Goal: Navigation & Orientation: Find specific page/section

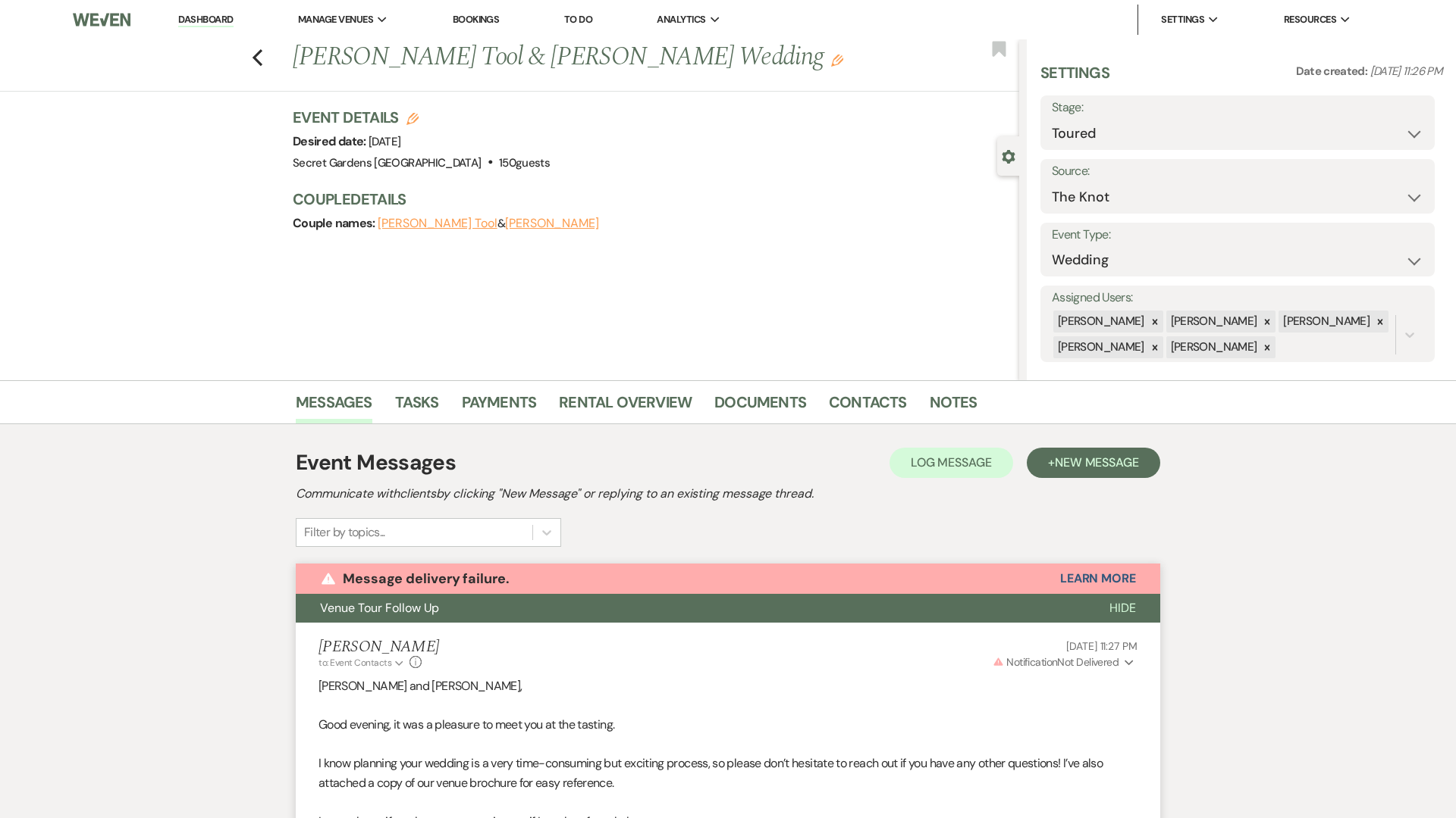
drag, startPoint x: 222, startPoint y: 14, endPoint x: 222, endPoint y: 733, distance: 719.0
click at [215, 19] on link "Dashboard" at bounding box center [205, 20] width 55 height 14
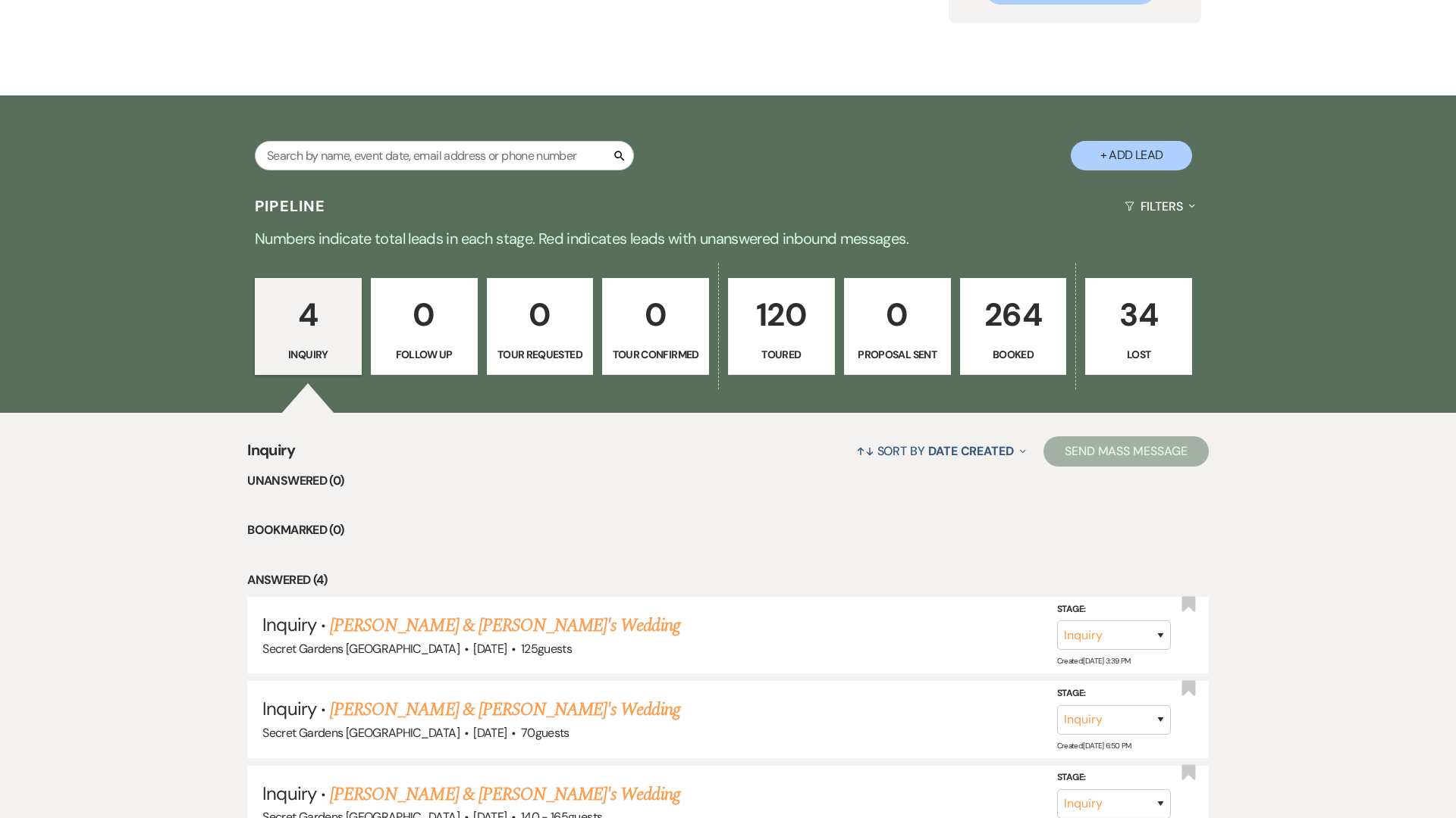
scroll to position [266, 0]
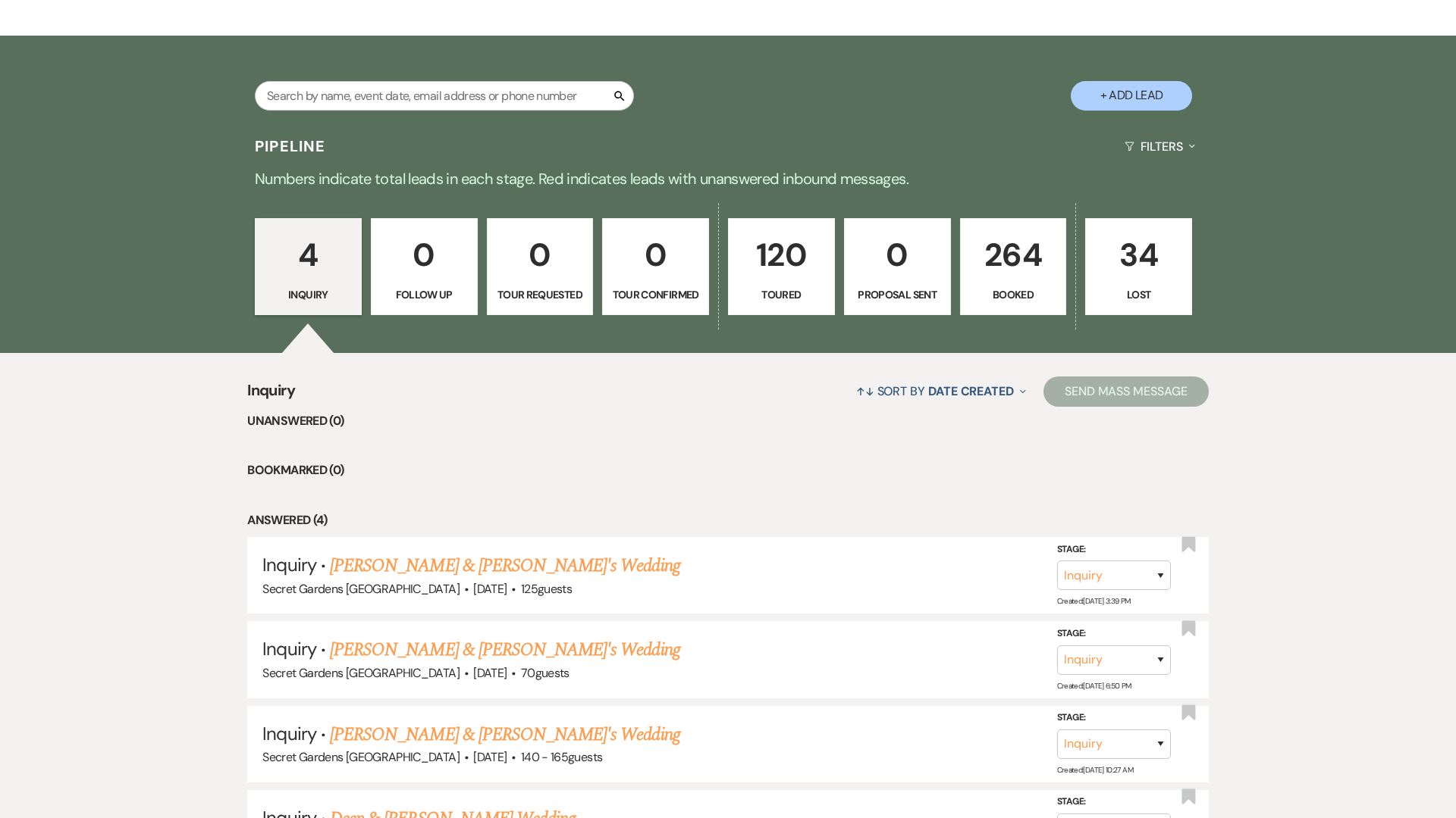
click at [1013, 243] on p "264" at bounding box center [1012, 255] width 87 height 51
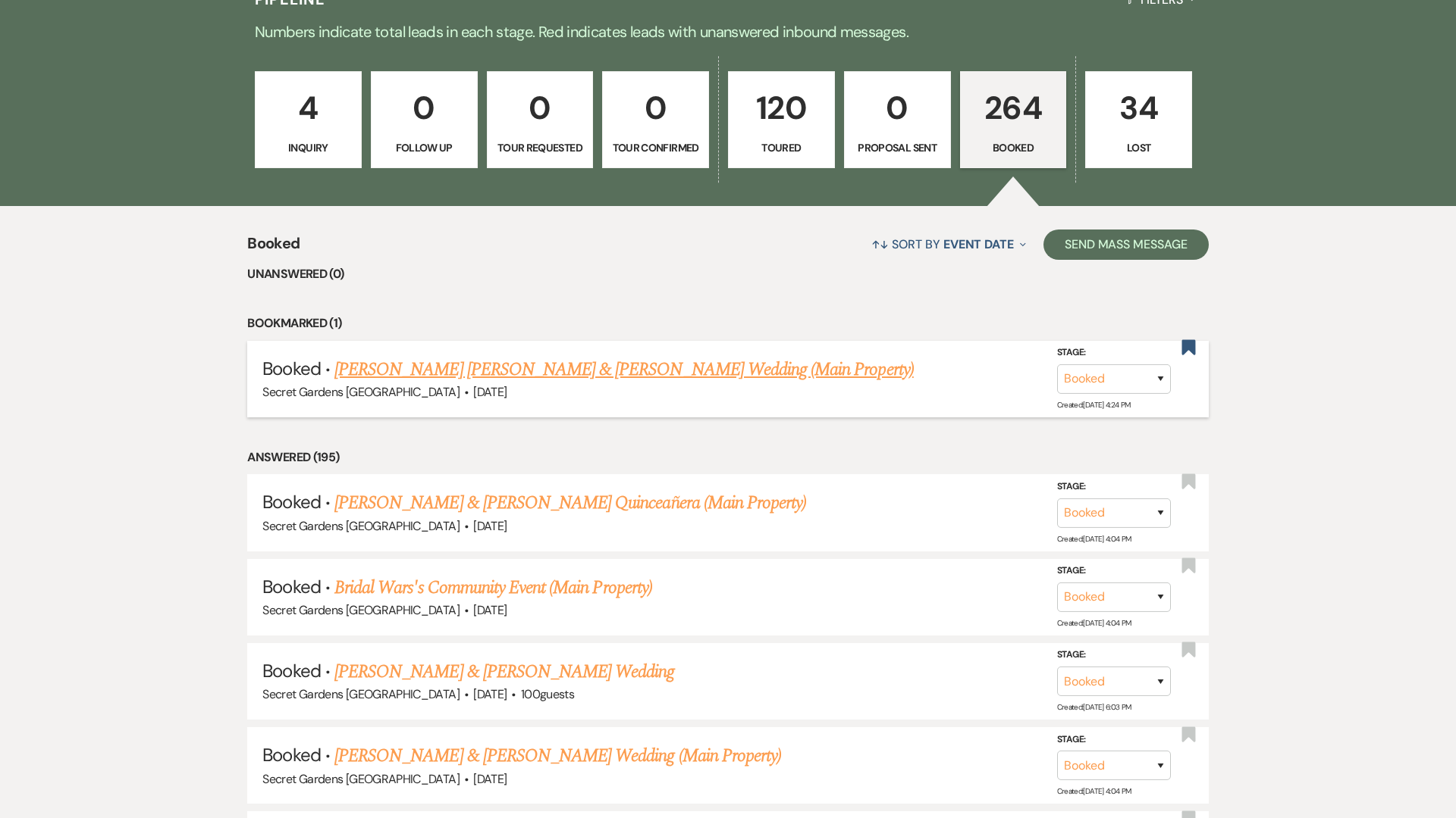
scroll to position [414, 0]
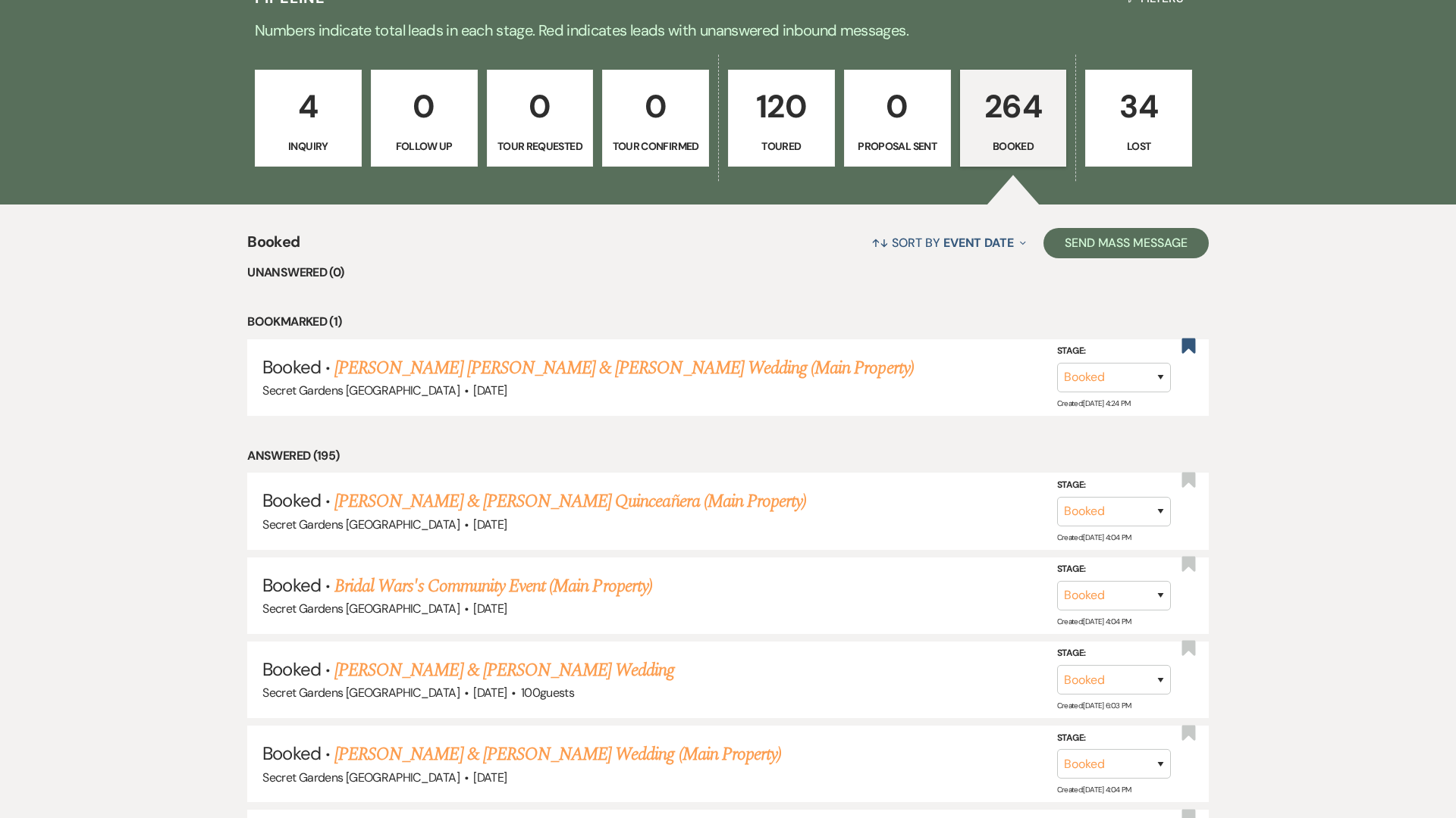
click at [566, 371] on link "[PERSON_NAME] [PERSON_NAME] & [PERSON_NAME] Wedding (Main Property)" at bounding box center [625, 368] width 580 height 27
